Goal: Information Seeking & Learning: Understand process/instructions

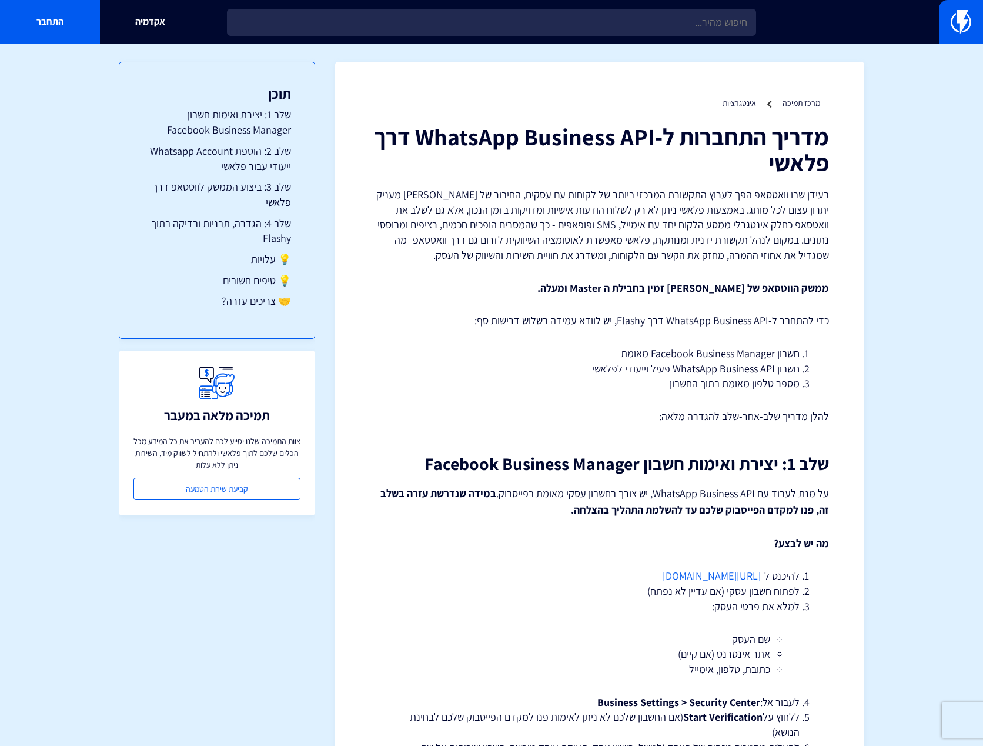
click at [664, 386] on li "מספר טלפון מאומת בתוך החשבון" at bounding box center [600, 383] width 400 height 15
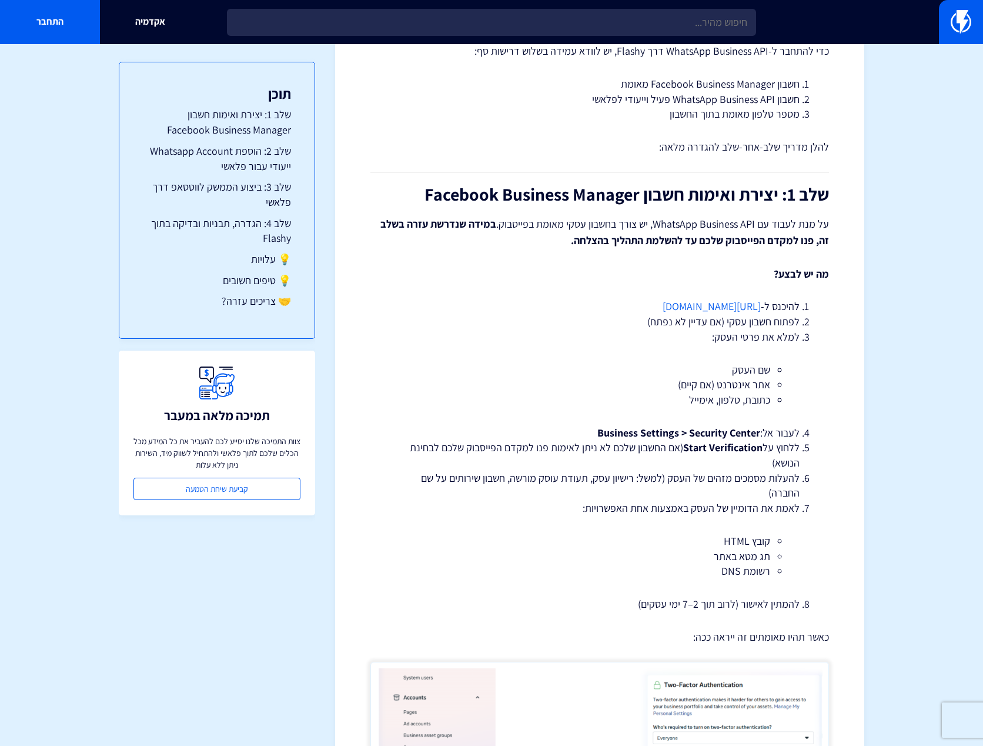
scroll to position [235, 0]
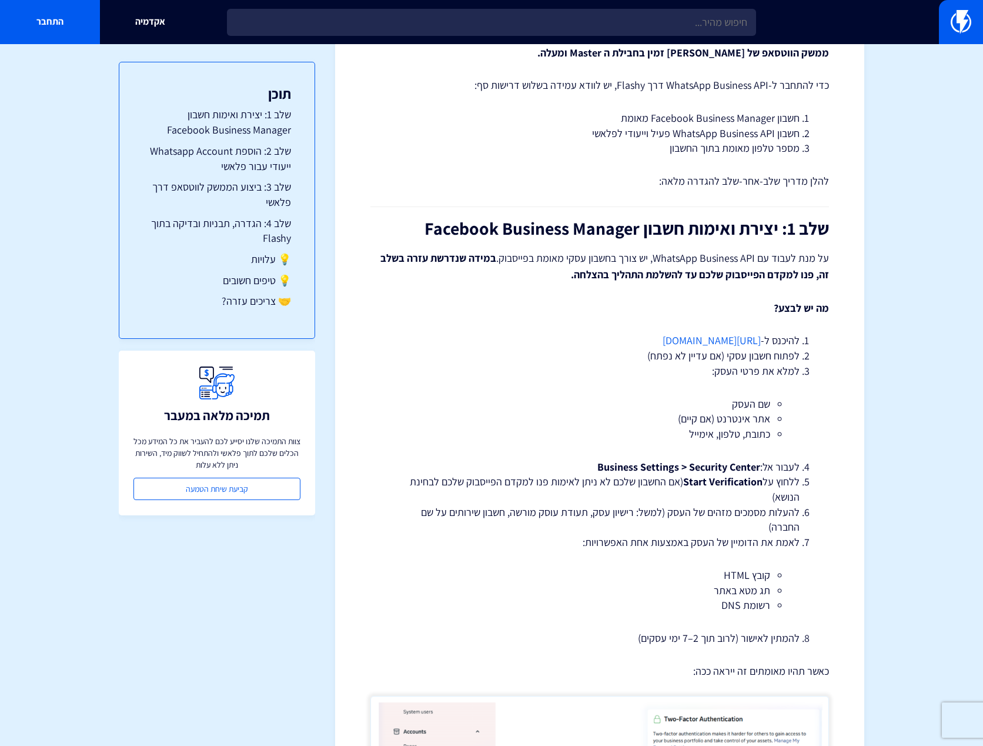
click at [735, 343] on link "https://business.facebook.com" at bounding box center [712, 341] width 98 height 14
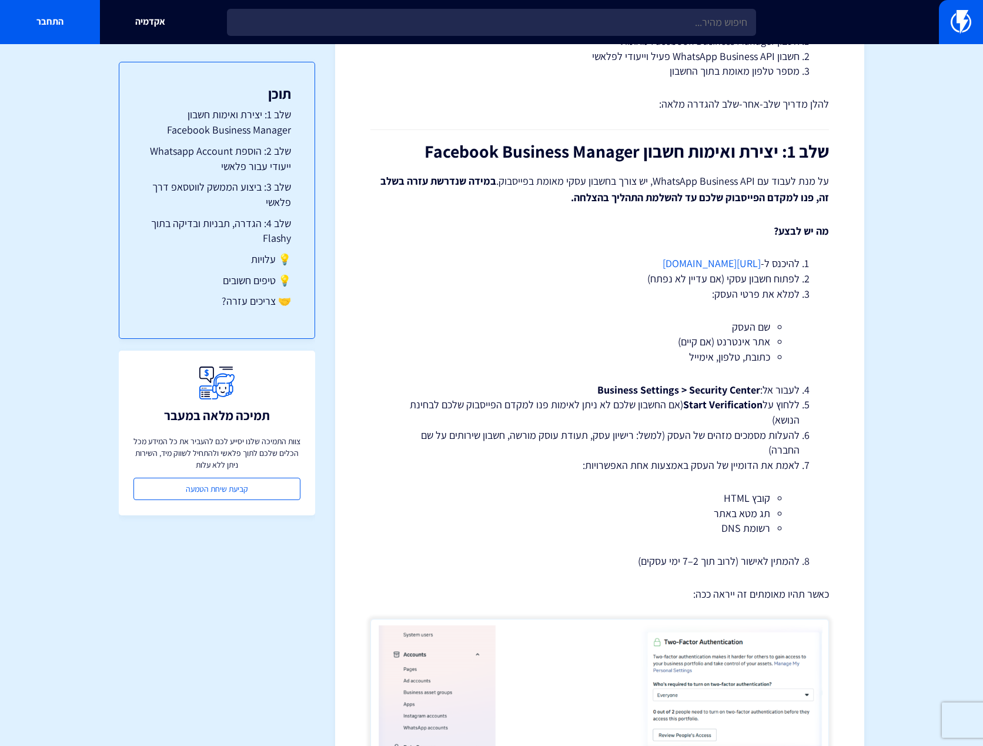
scroll to position [353, 0]
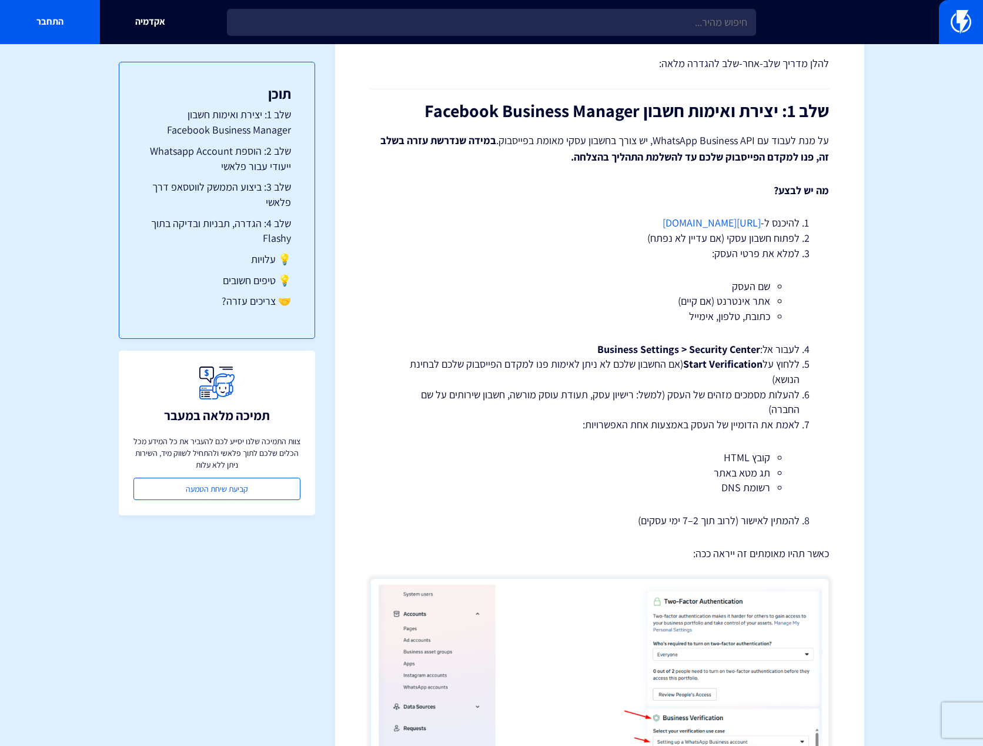
drag, startPoint x: 597, startPoint y: 213, endPoint x: 759, endPoint y: 219, distance: 162.5
copy link "https://business.facebook.com"
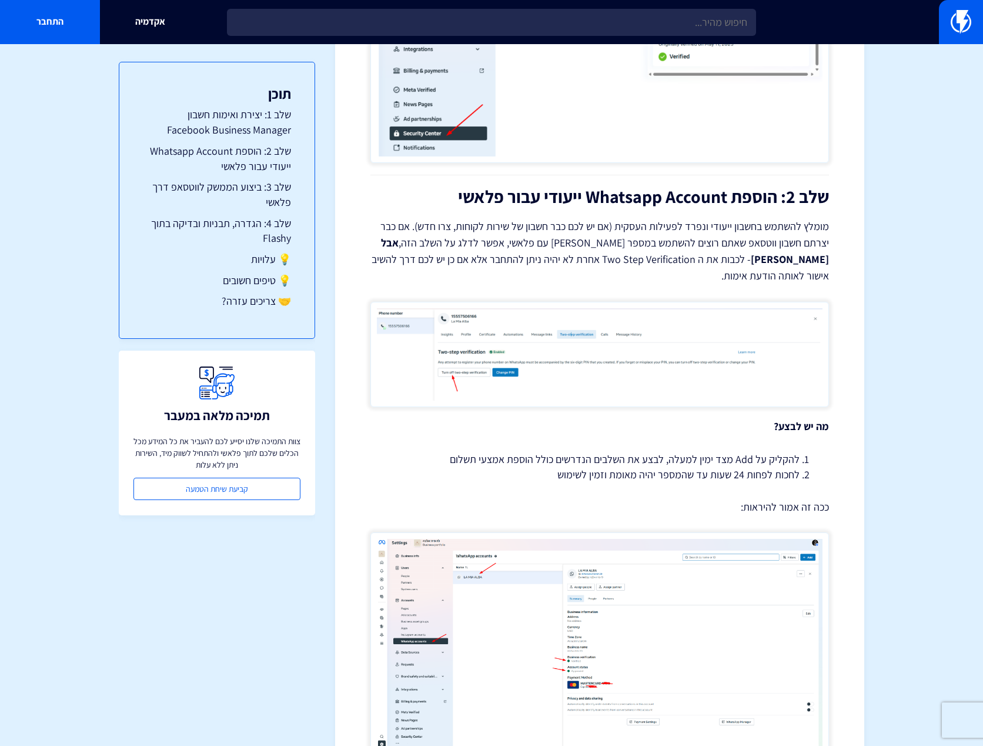
scroll to position [1118, 0]
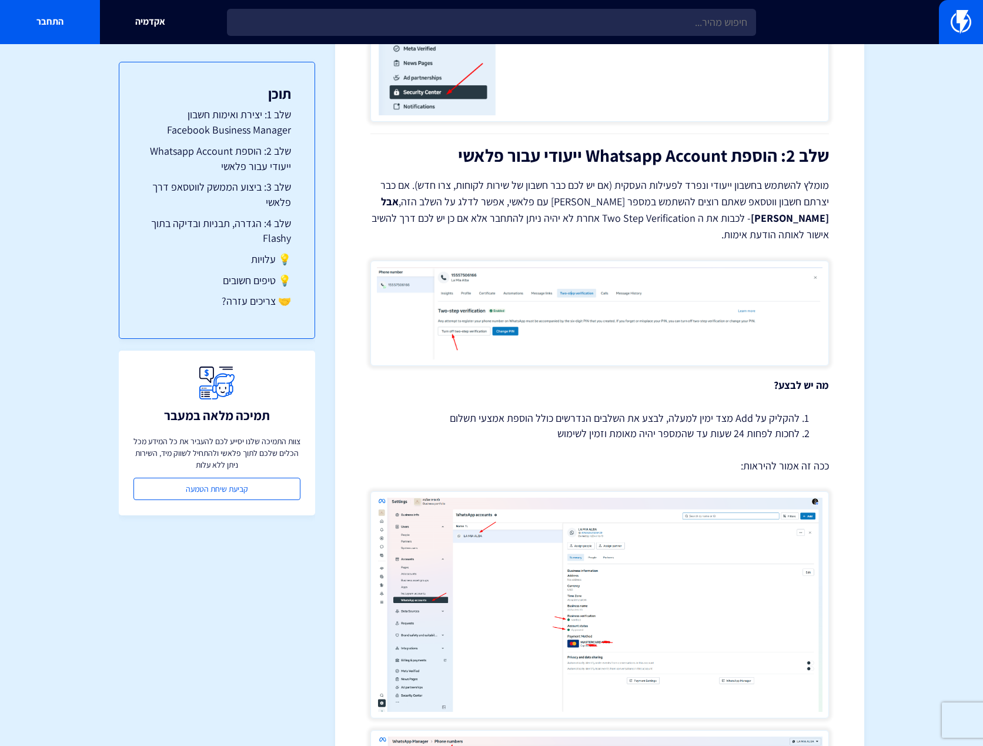
click at [512, 299] on img at bounding box center [600, 314] width 459 height 106
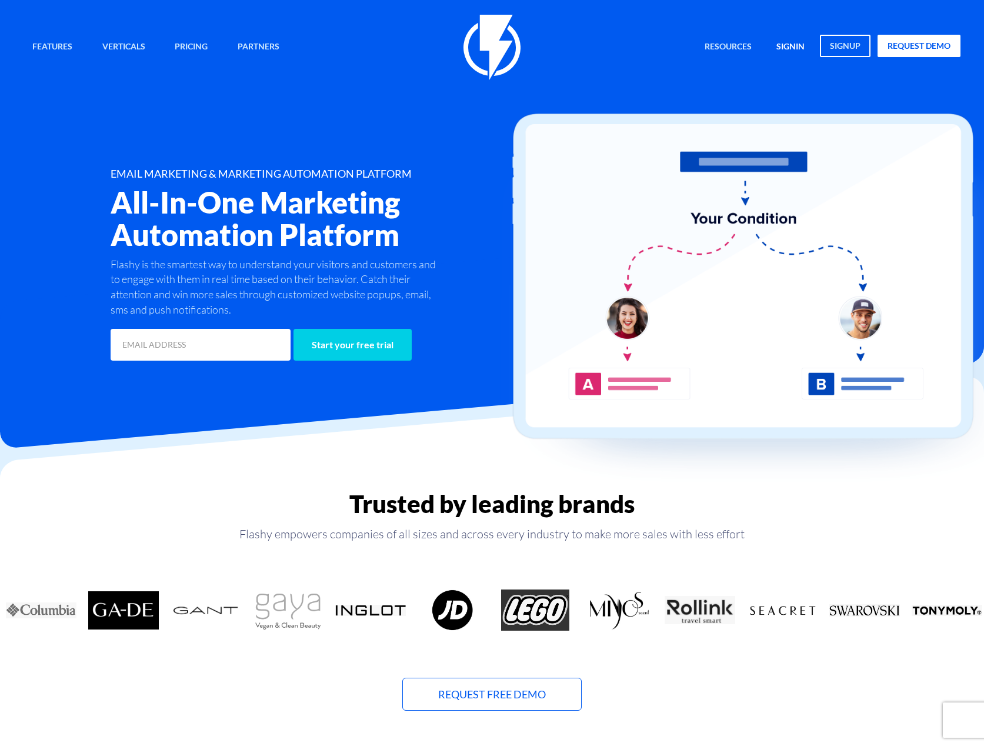
click at [791, 45] on link "signin" at bounding box center [791, 47] width 46 height 25
